Goal: Check status: Check status

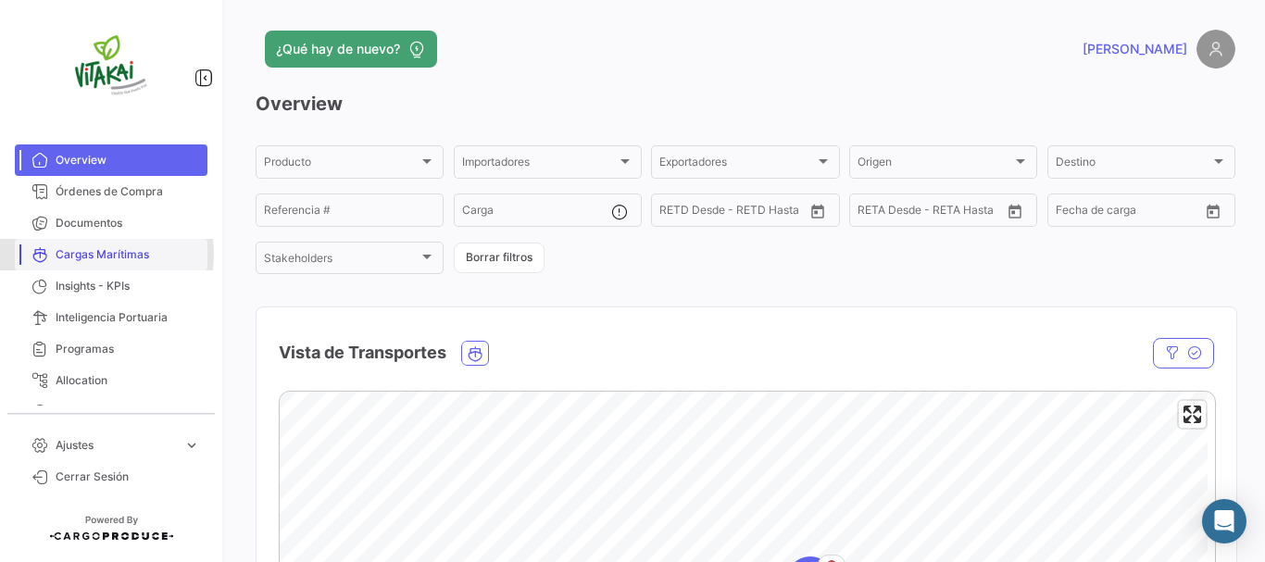
click at [94, 255] on span "Cargas Marítimas" at bounding box center [128, 254] width 145 height 17
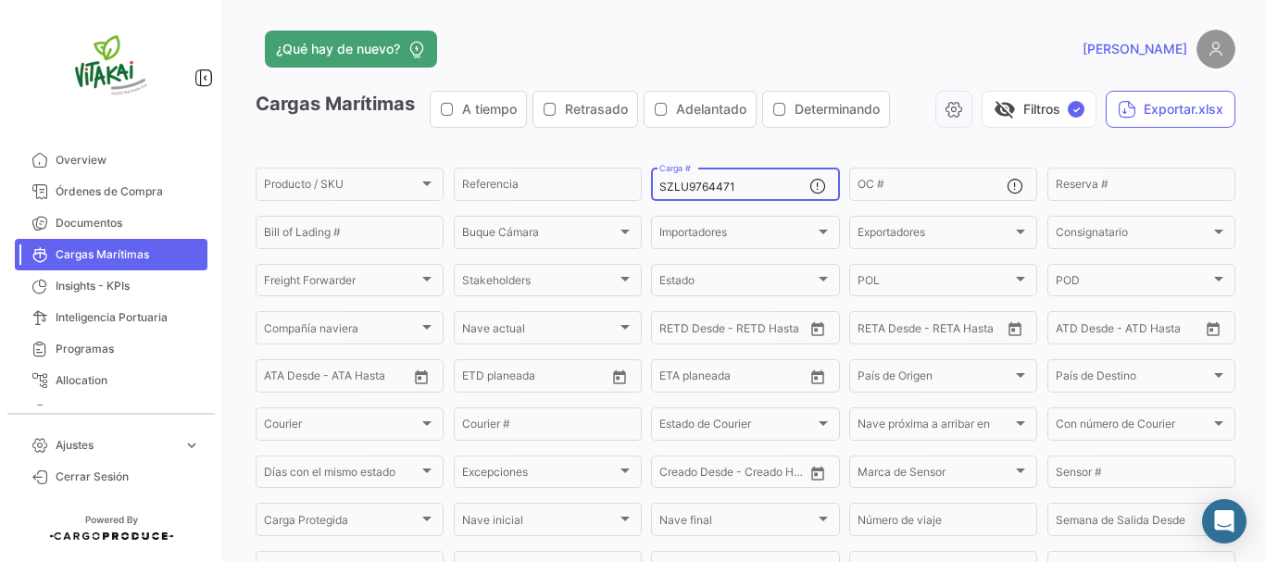
drag, startPoint x: 744, startPoint y: 188, endPoint x: 643, endPoint y: 187, distance: 101.0
click at [643, 187] on form "Producto / SKU Producto / SKU Referencia SZLU9764471 Carga # OC # Reserva # Bil…" at bounding box center [746, 396] width 980 height 462
paste input "MSNU5196982"
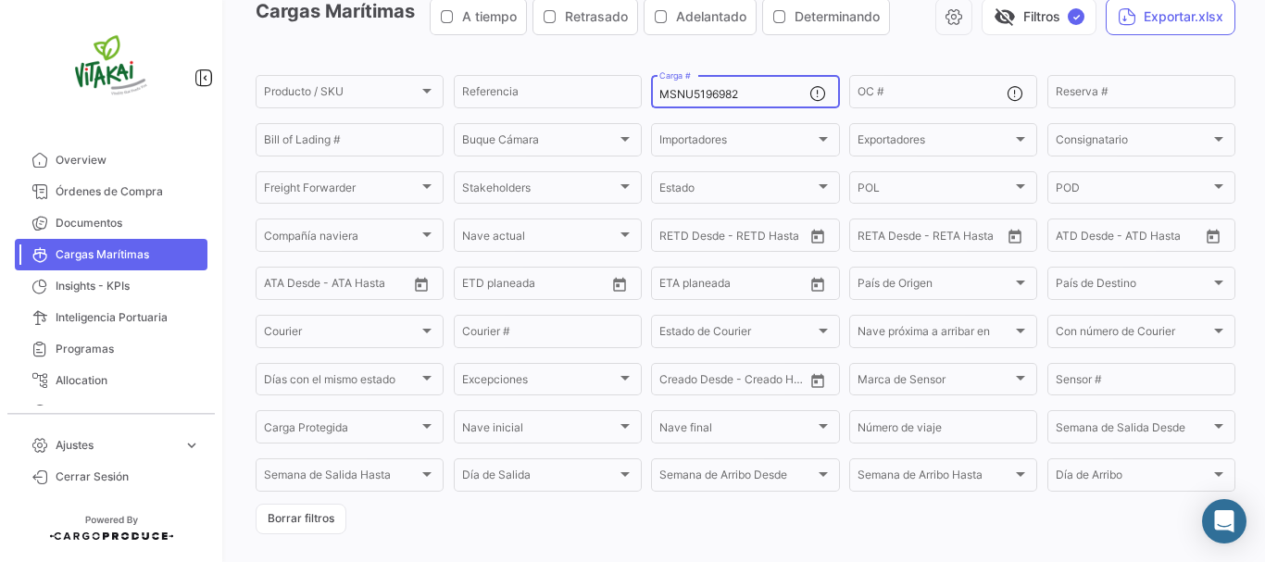
scroll to position [275, 0]
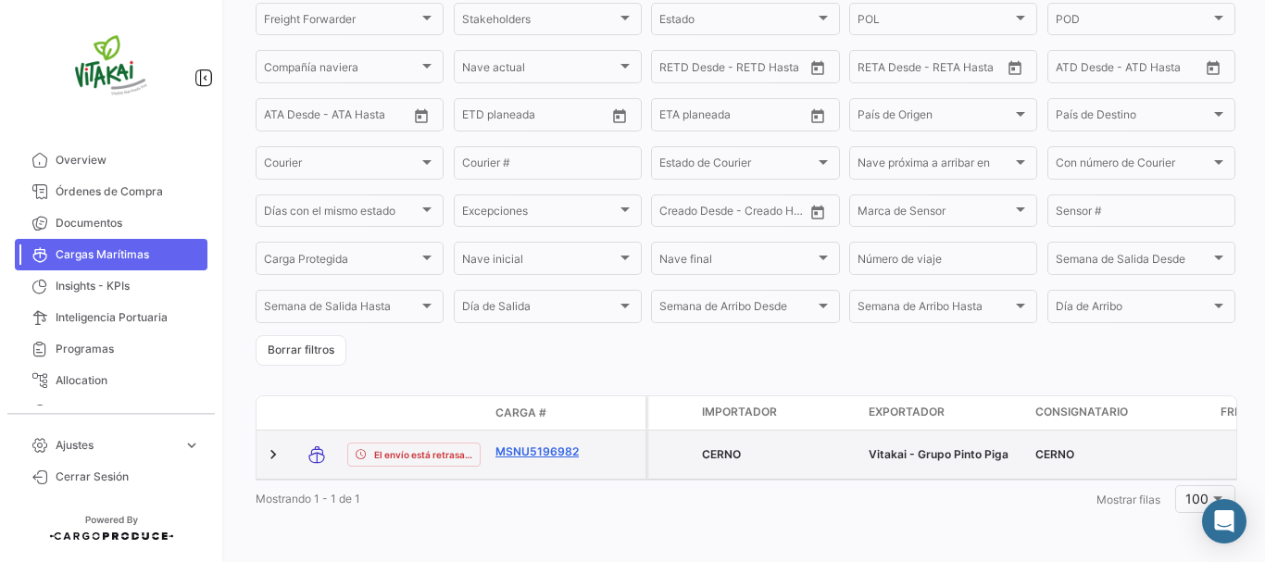
type input "MSNU5196982"
click at [546, 444] on link "MSNU5196982" at bounding box center [544, 452] width 96 height 17
